Goal: Check status: Check status

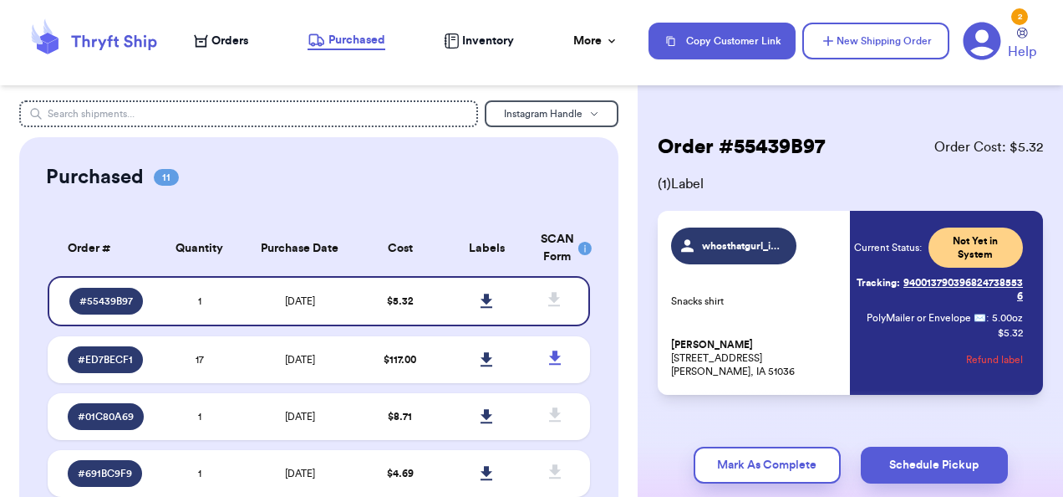
scroll to position [32, 0]
click at [242, 35] on span "Orders" at bounding box center [229, 41] width 37 height 17
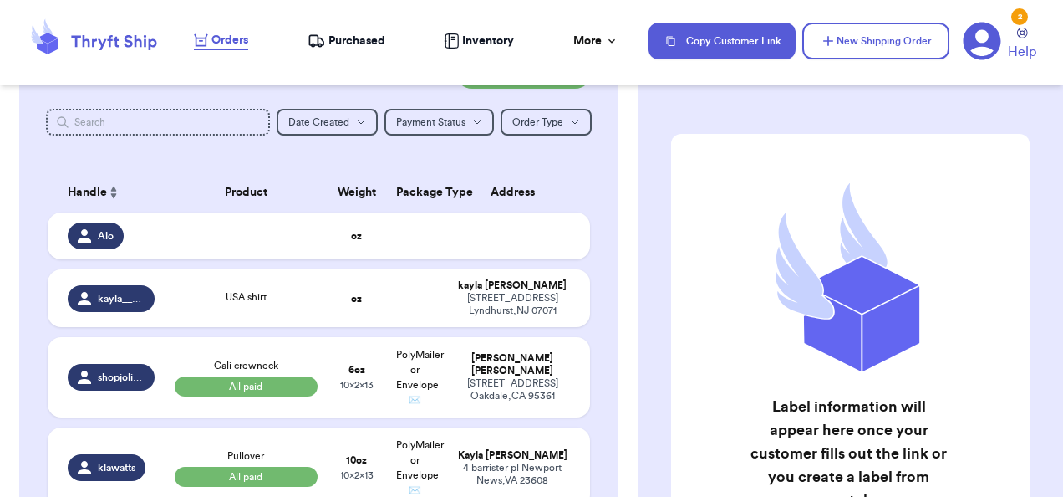
scroll to position [109, 0]
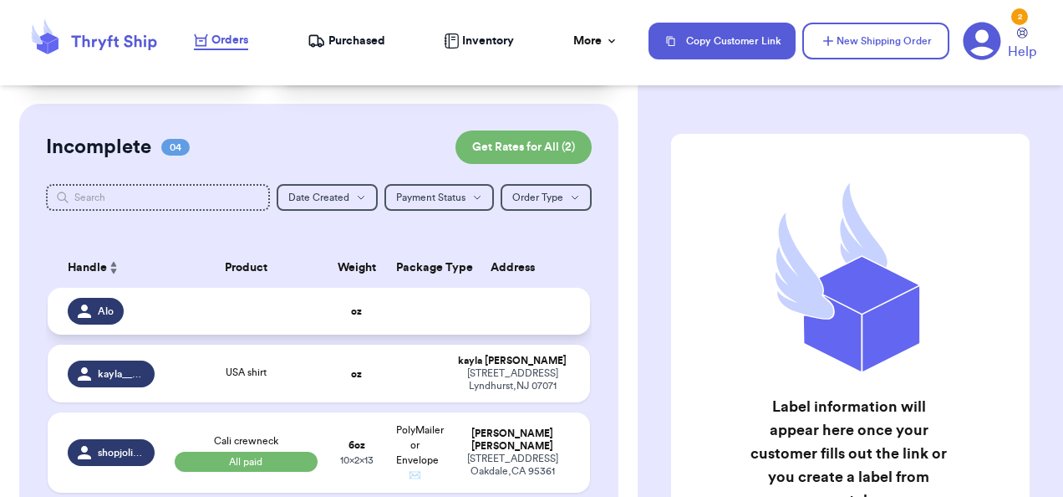
click at [489, 299] on td at bounding box center [518, 311] width 146 height 47
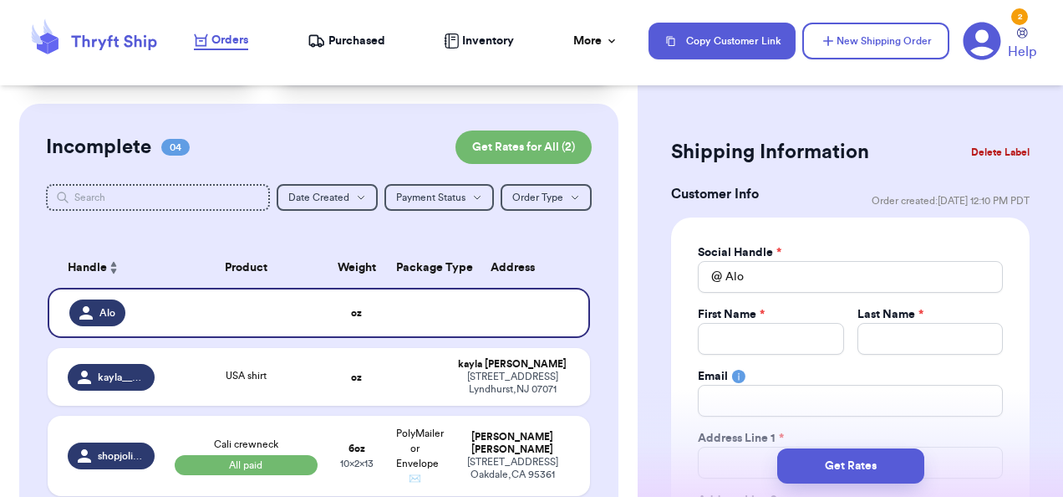
click at [995, 143] on button "Delete Label" at bounding box center [1001, 152] width 72 height 37
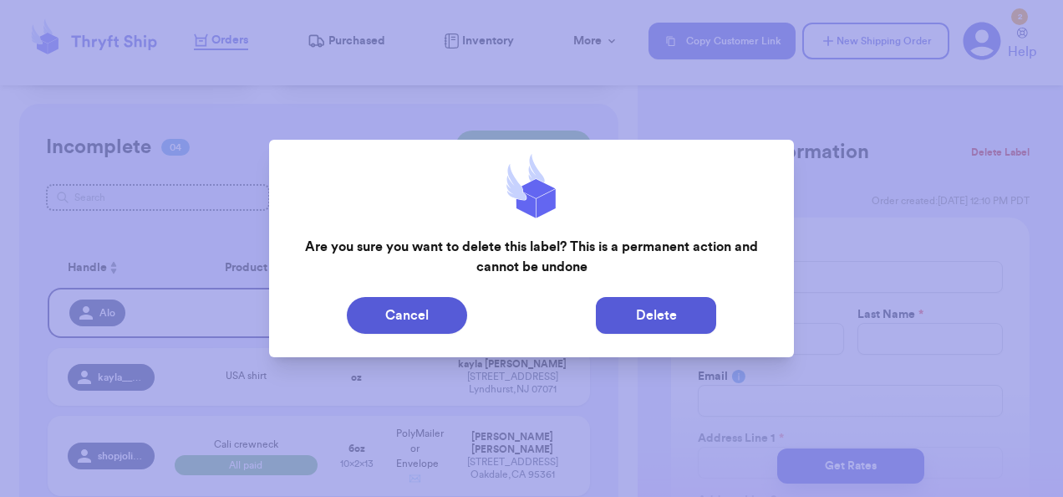
click at [667, 305] on button "Delete" at bounding box center [656, 315] width 120 height 37
type input "USA shirt"
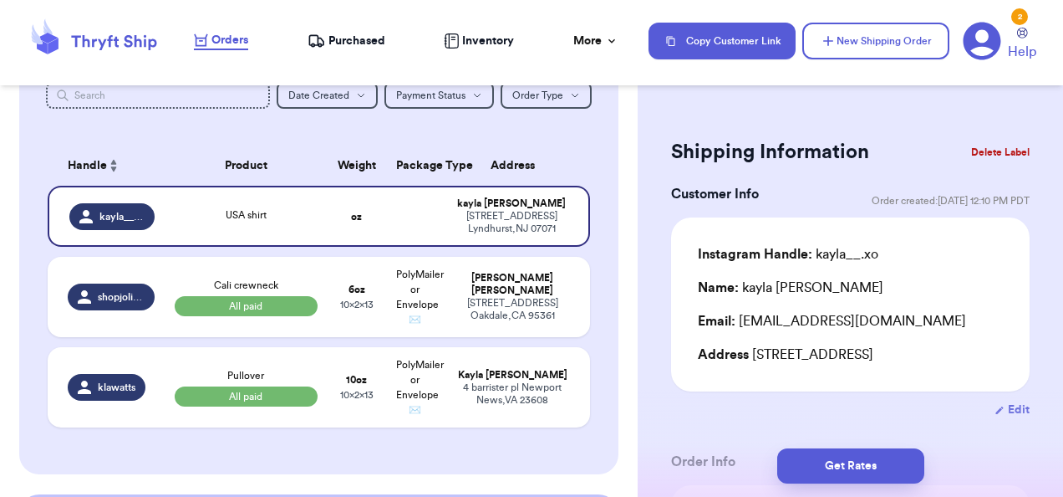
scroll to position [0, 0]
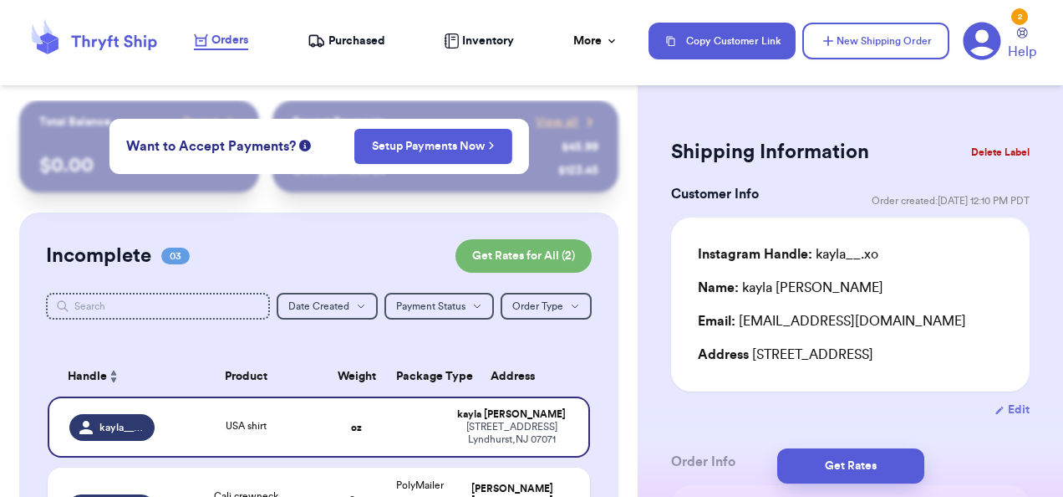
click at [331, 38] on span "Purchased" at bounding box center [357, 41] width 57 height 17
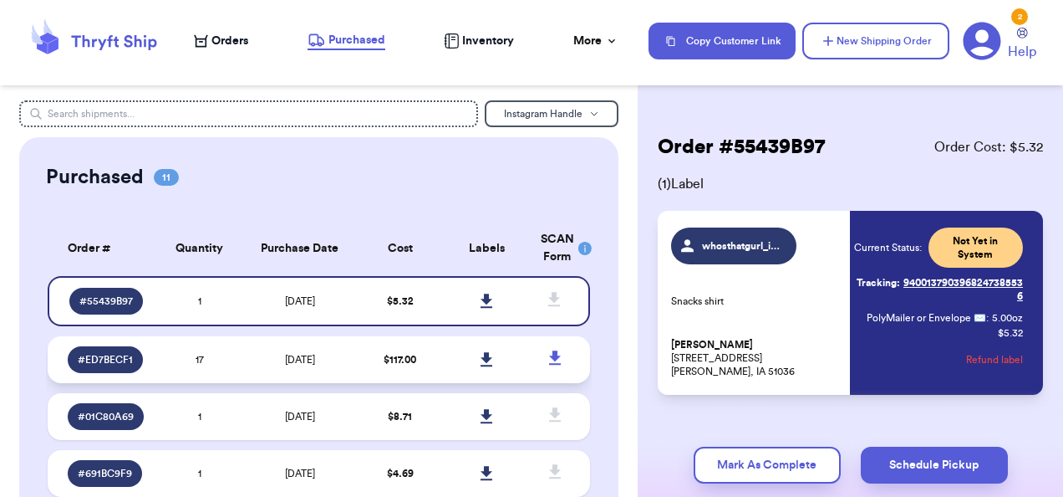
click at [481, 357] on icon at bounding box center [487, 359] width 12 height 14
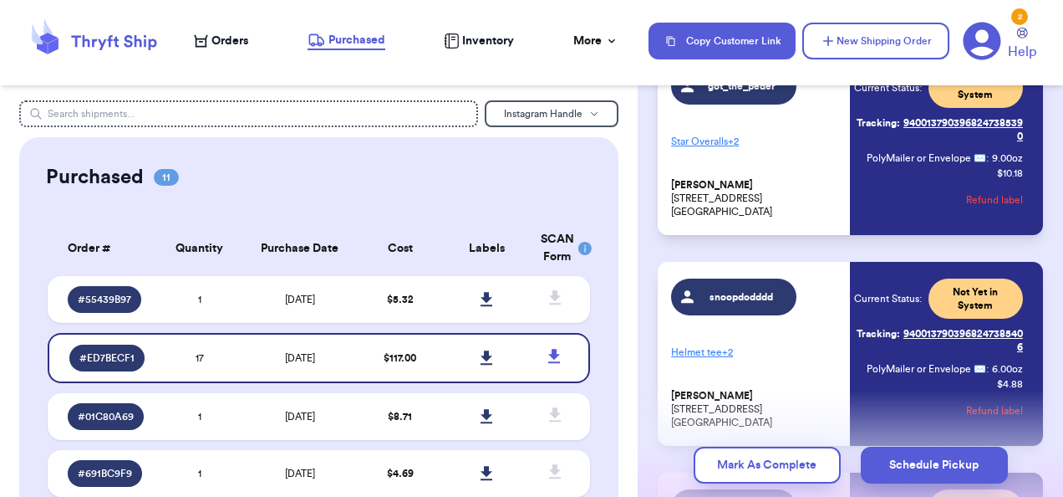
scroll to position [182, 0]
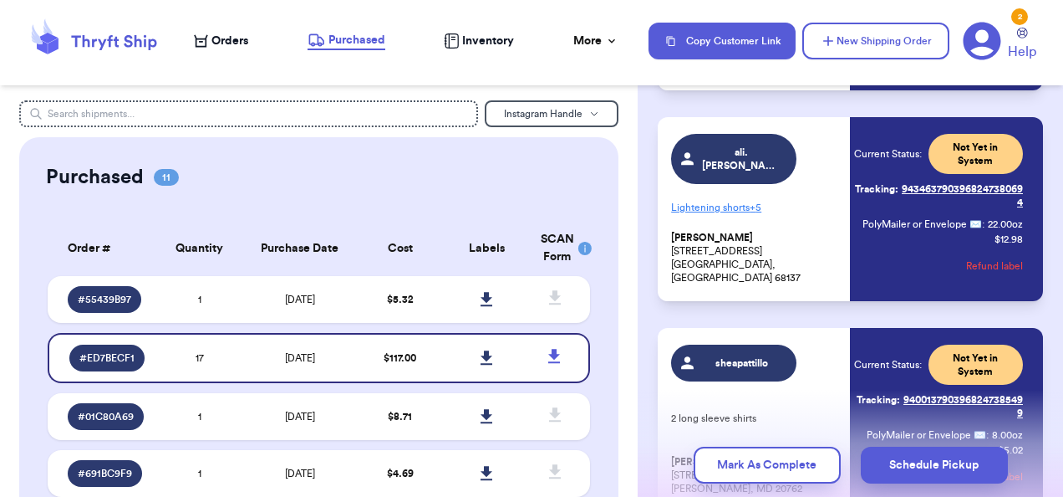
scroll to position [2870, 0]
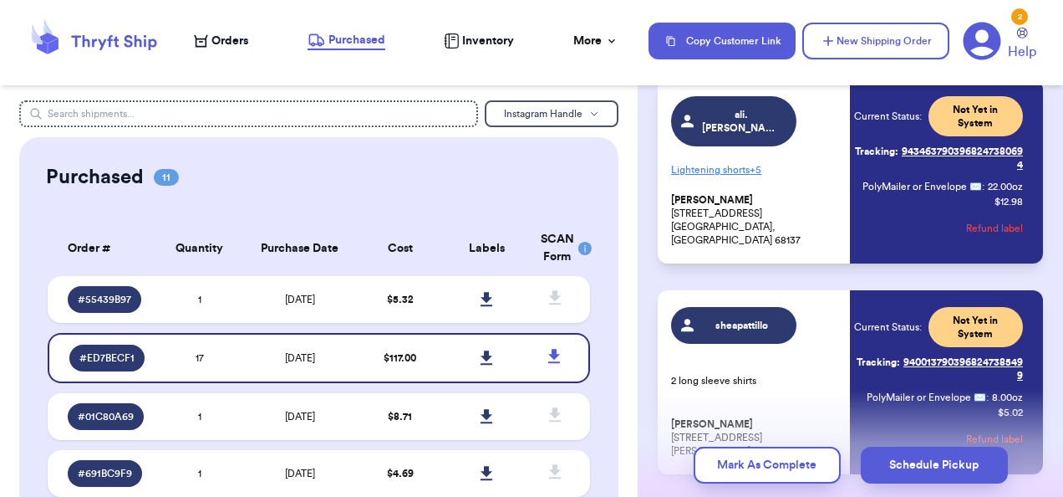
click at [945, 193] on p "PolyMailer or Envelope ✉️ : 22.00 oz" at bounding box center [943, 186] width 161 height 13
click at [751, 183] on p "Lightening shorts + 5" at bounding box center [755, 169] width 169 height 27
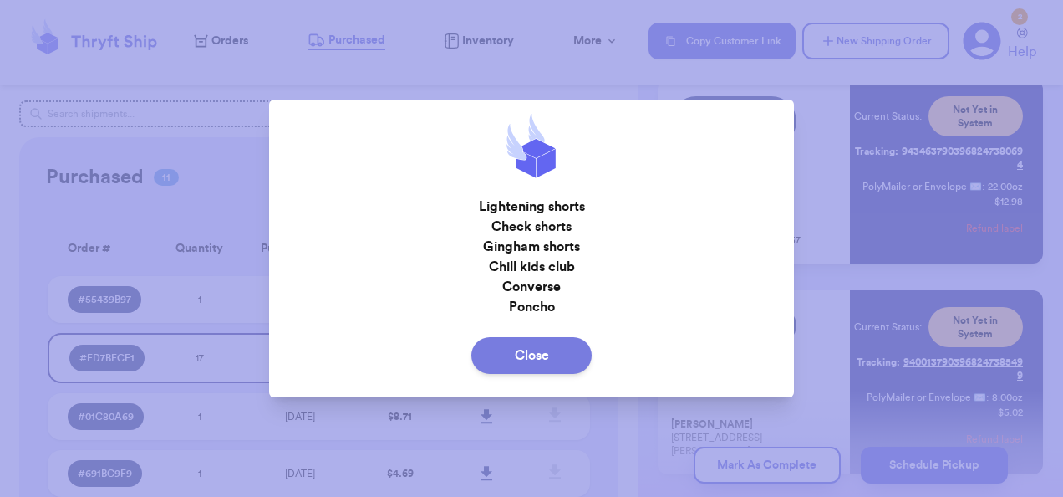
click at [538, 349] on button "Close" at bounding box center [531, 355] width 120 height 37
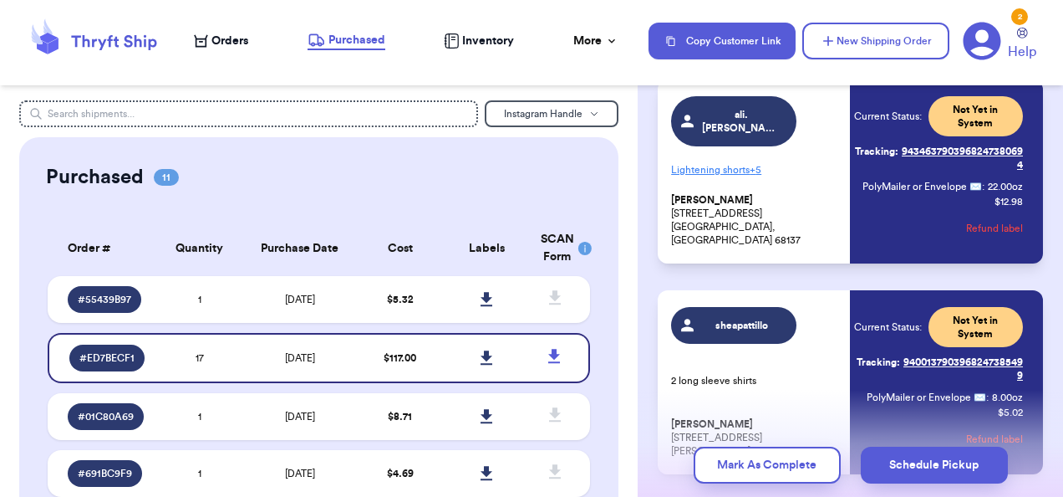
click at [785, 146] on span "ali.schwery" at bounding box center [733, 121] width 125 height 50
click at [905, 178] on link "Tracking: 9434637903968247380694" at bounding box center [938, 158] width 169 height 40
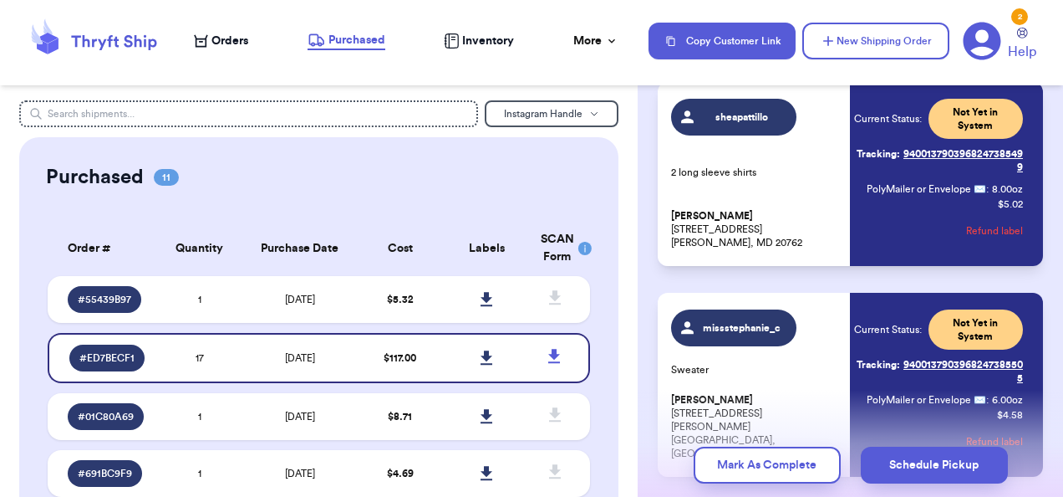
scroll to position [3079, 0]
